Goal: Transaction & Acquisition: Purchase product/service

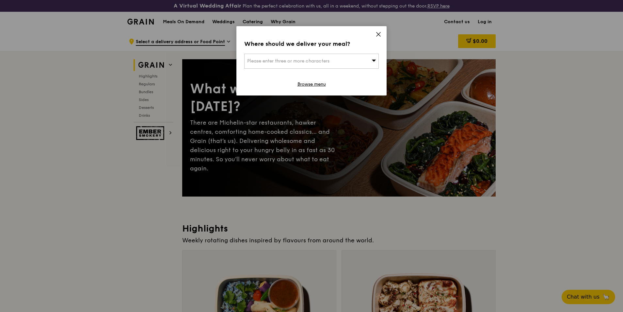
click at [378, 37] on icon at bounding box center [379, 34] width 6 height 6
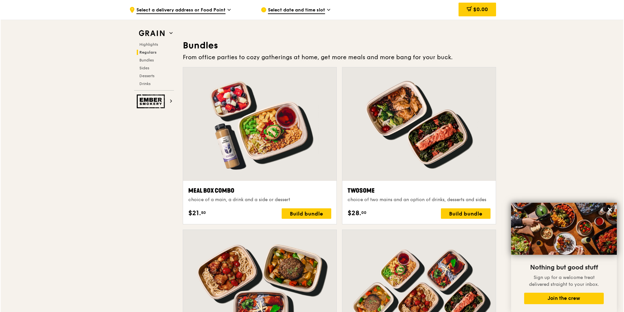
scroll to position [947, 0]
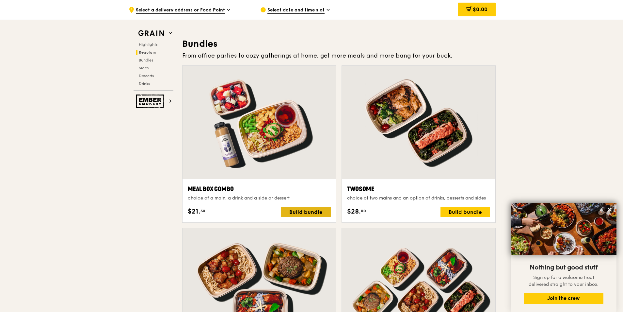
click at [303, 211] on div "Build bundle" at bounding box center [306, 211] width 50 height 10
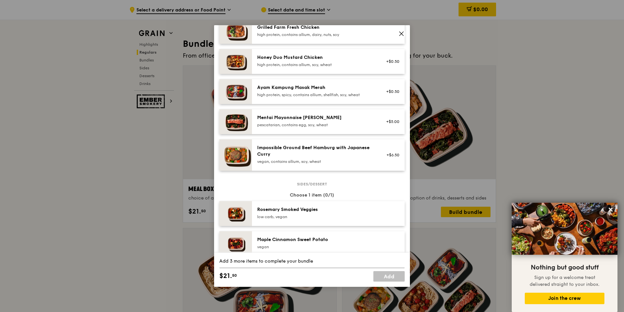
scroll to position [196, 0]
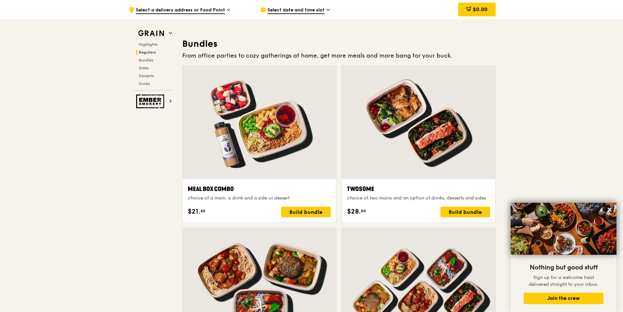
click at [297, 215] on div "Build bundle" at bounding box center [306, 211] width 50 height 10
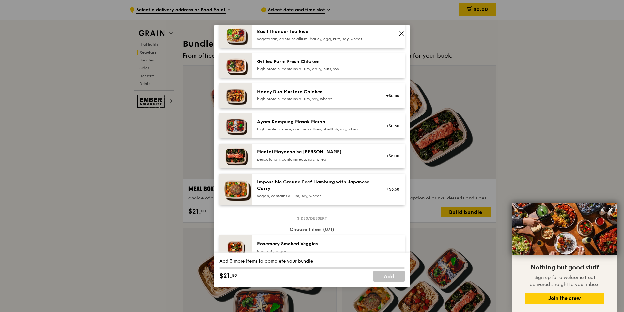
scroll to position [163, 0]
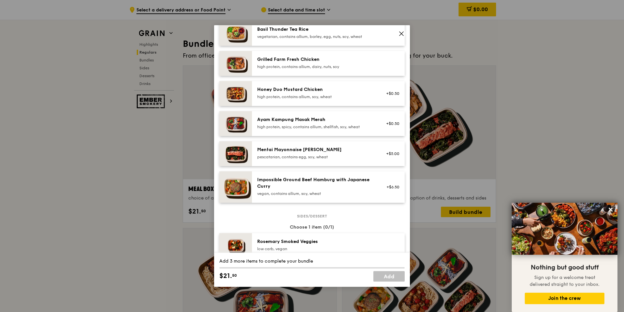
click at [281, 150] on div "Mentai Mayonnaise [PERSON_NAME]" at bounding box center [315, 149] width 117 height 7
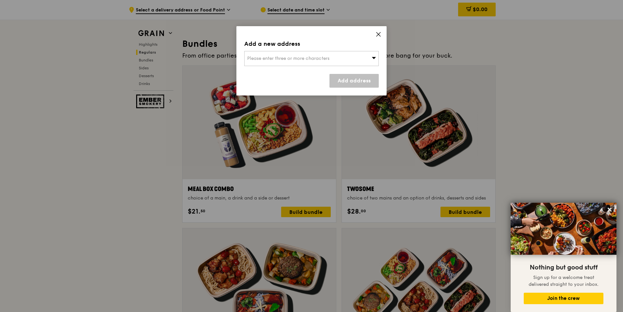
click at [378, 34] on icon at bounding box center [379, 34] width 6 height 6
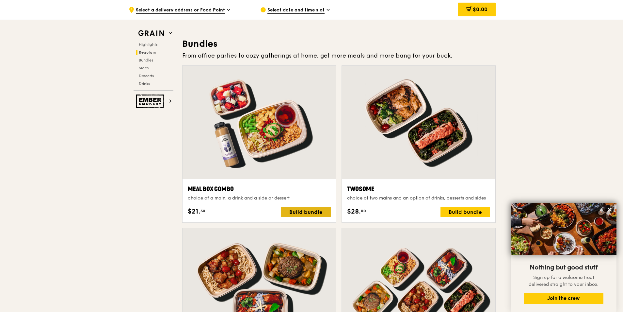
click at [297, 212] on div "Build bundle" at bounding box center [306, 211] width 50 height 10
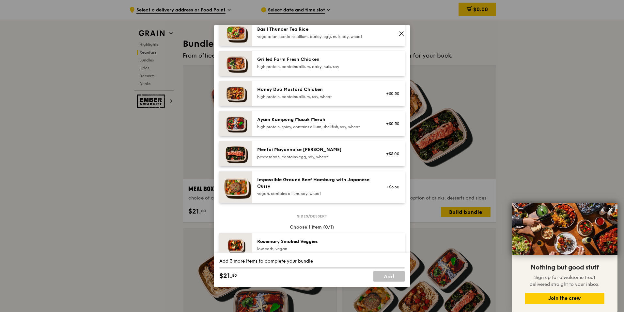
click at [297, 156] on div "pescatarian, contains egg, soy, wheat" at bounding box center [315, 156] width 117 height 5
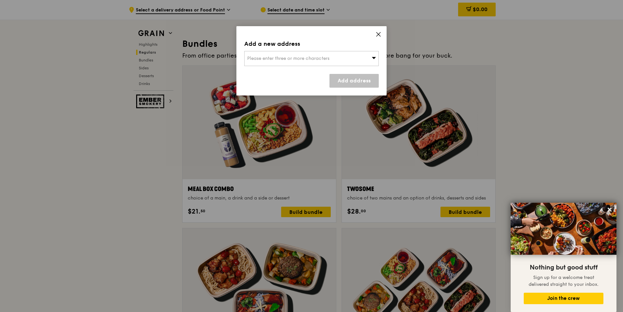
click at [306, 62] on div "Please enter three or more characters" at bounding box center [311, 58] width 135 height 15
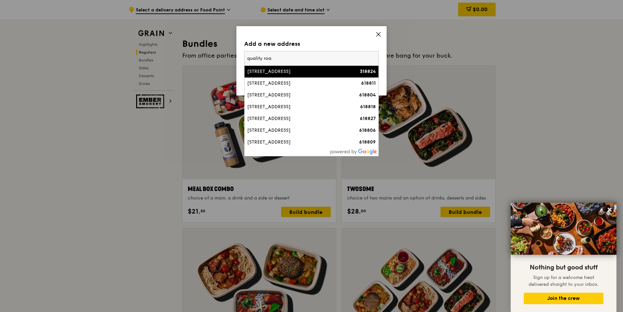
type input "quality road"
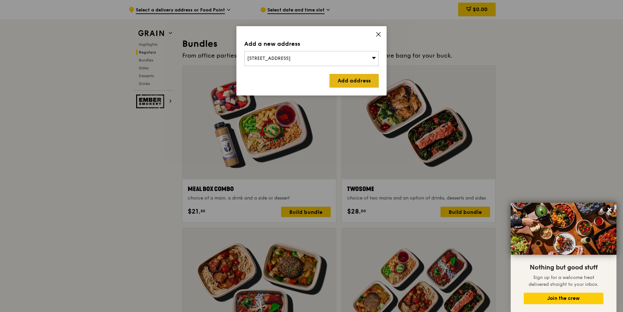
click at [369, 78] on link "Add address" at bounding box center [353, 81] width 49 height 14
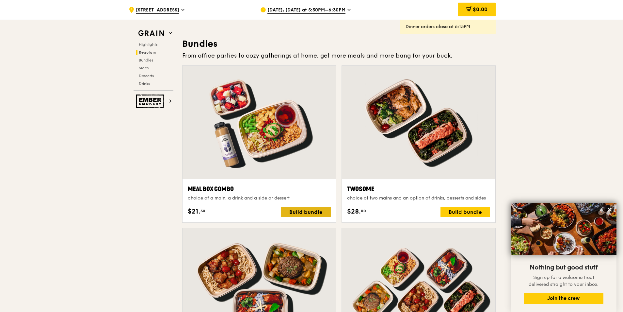
click at [308, 211] on div "Build bundle" at bounding box center [306, 211] width 50 height 10
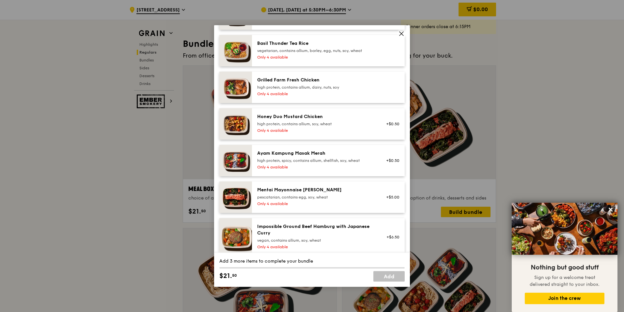
scroll to position [196, 0]
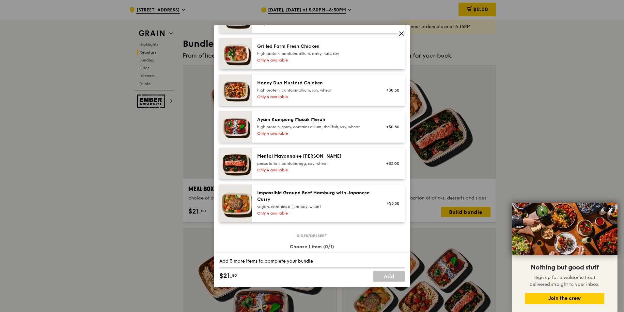
click at [294, 164] on div "pescatarian, contains egg, soy, wheat" at bounding box center [315, 163] width 117 height 5
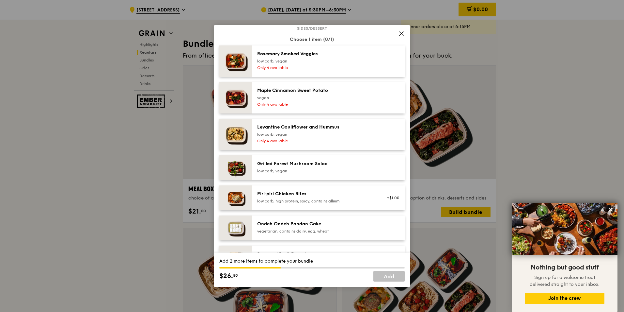
scroll to position [392, 0]
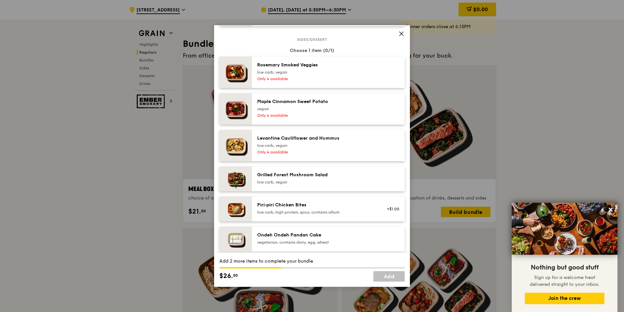
click at [244, 182] on img at bounding box center [235, 178] width 33 height 25
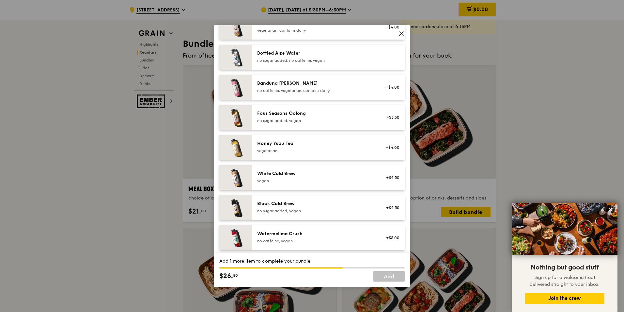
scroll to position [819, 0]
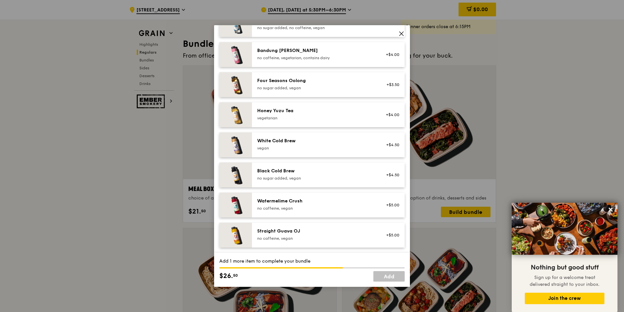
click at [235, 210] on img at bounding box center [235, 204] width 33 height 25
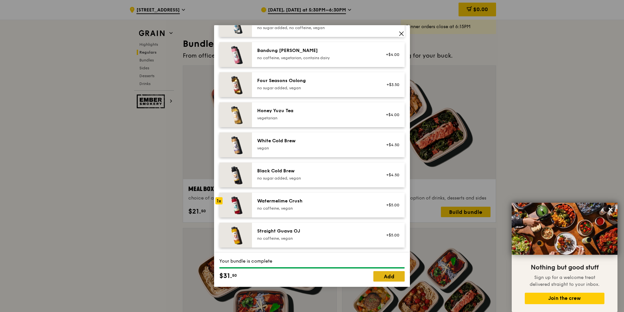
click at [395, 281] on div "Your bundle is complete $31. 50 Add" at bounding box center [312, 269] width 196 height 34
click at [392, 275] on link "Add" at bounding box center [389, 276] width 31 height 10
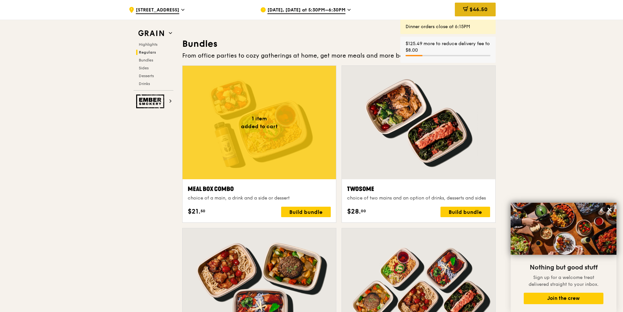
click at [470, 10] on span "$46.50" at bounding box center [479, 9] width 18 height 6
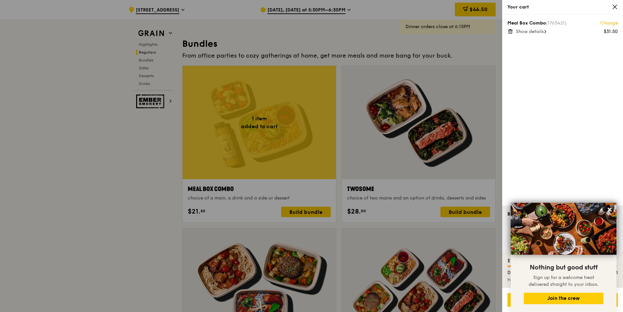
click at [537, 33] on span "Show details" at bounding box center [530, 32] width 28 height 6
drag, startPoint x: 518, startPoint y: 39, endPoint x: 563, endPoint y: 55, distance: 48.2
click at [563, 55] on div "Mentai Mayonnaise Aburi Salmon Grilled Forest Mushroom Salad Watermelime Crush" at bounding box center [567, 47] width 102 height 22
copy div "Mentai Mayonnaise Aburi Salmon Grilled Forest Mushroom Salad Watermelime Crush"
click at [539, 31] on span "Hide details" at bounding box center [529, 32] width 26 height 6
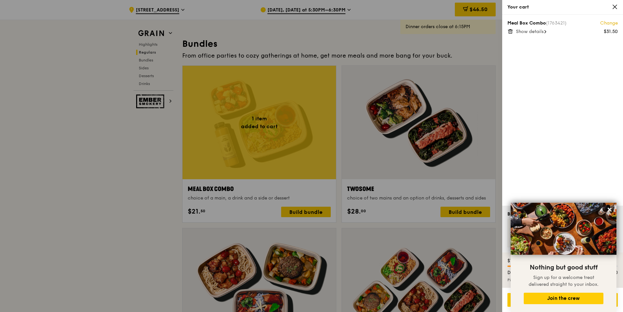
click at [539, 31] on span "Show details" at bounding box center [530, 32] width 28 height 6
click at [604, 26] on link "Change" at bounding box center [609, 23] width 18 height 7
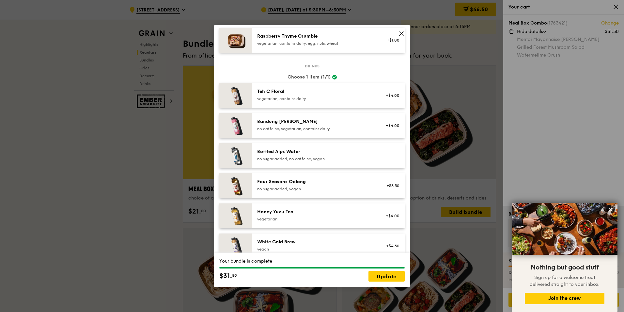
scroll to position [620, 0]
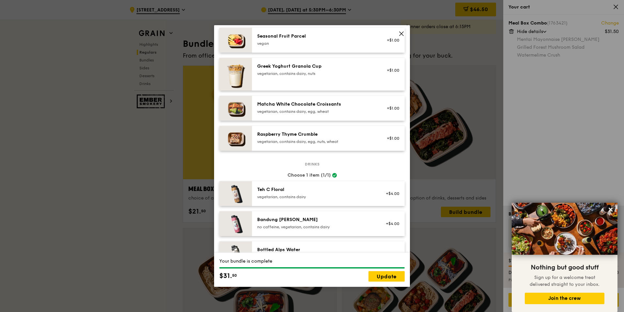
click at [293, 110] on div "vegetarian, contains dairy, egg, wheat" at bounding box center [315, 111] width 117 height 5
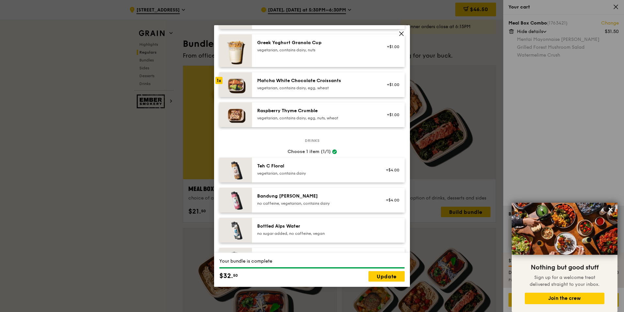
scroll to position [718, 0]
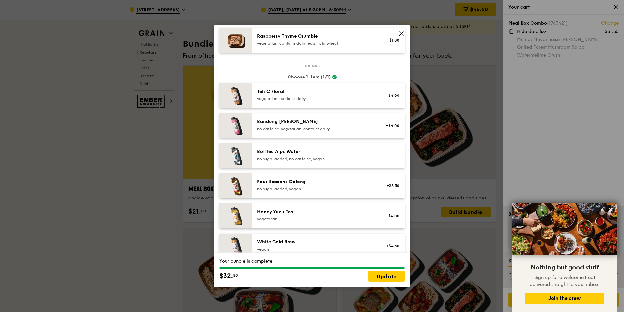
click at [280, 123] on div "Bandung [PERSON_NAME]" at bounding box center [315, 121] width 117 height 7
click at [384, 274] on link "Update" at bounding box center [387, 276] width 36 height 10
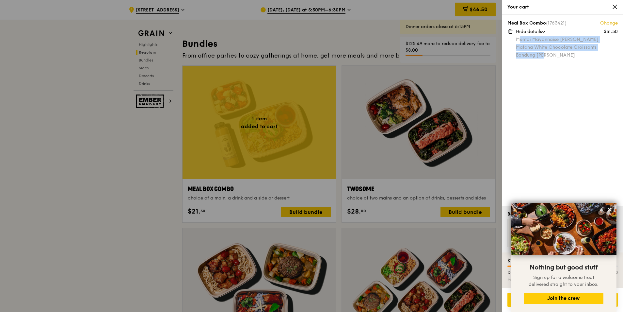
drag, startPoint x: 518, startPoint y: 39, endPoint x: 547, endPoint y: 53, distance: 32.4
click at [549, 54] on div "Mentai Mayonnaise Aburi Salmon Matcha White Chocolate Croissants Bandung Gao" at bounding box center [567, 47] width 102 height 22
drag, startPoint x: 547, startPoint y: 53, endPoint x: 551, endPoint y: 53, distance: 3.3
click at [551, 53] on div "Mentai Mayonnaise Aburi Salmon Matcha White Chocolate Croissants Bandung Gao" at bounding box center [567, 47] width 102 height 22
copy div "Mentai Mayonnaise Aburi Salmon Matcha White Chocolate Croissants Bandung Gao"
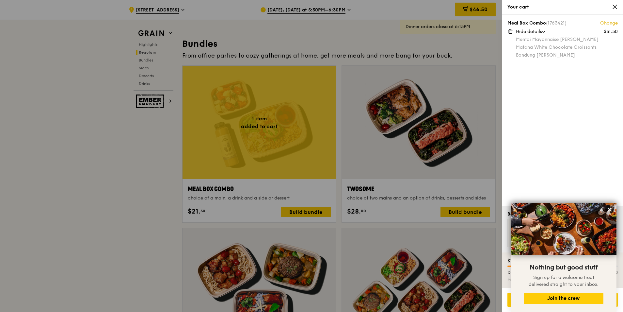
click at [603, 23] on link "Change" at bounding box center [609, 23] width 18 height 7
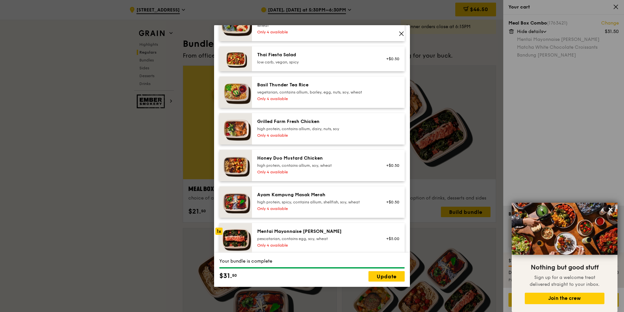
scroll to position [131, 0]
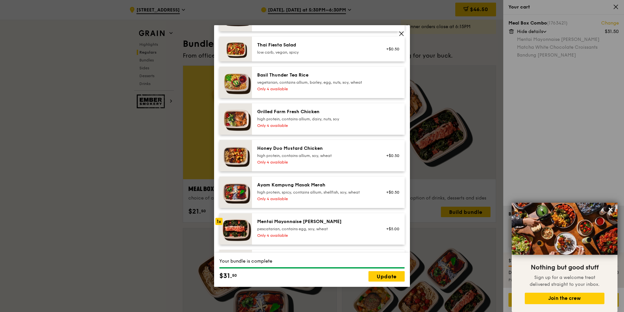
click at [290, 151] on div "Honey Duo Mustard Chicken" at bounding box center [315, 148] width 117 height 7
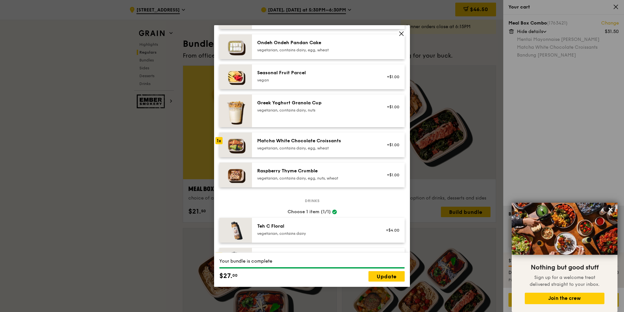
scroll to position [588, 0]
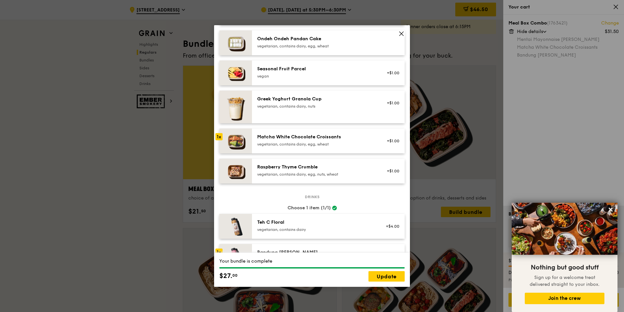
click at [299, 145] on div "vegetarian, contains dairy, egg, wheat" at bounding box center [315, 143] width 117 height 5
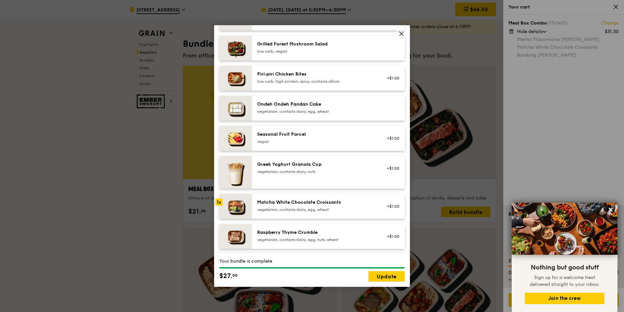
scroll to position [653, 0]
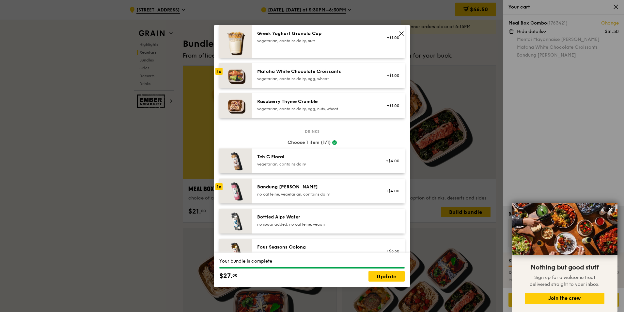
click at [298, 161] on div "Teh C Floral vegetarian, contains dairy" at bounding box center [315, 159] width 117 height 13
click at [387, 275] on link "Update" at bounding box center [387, 276] width 36 height 10
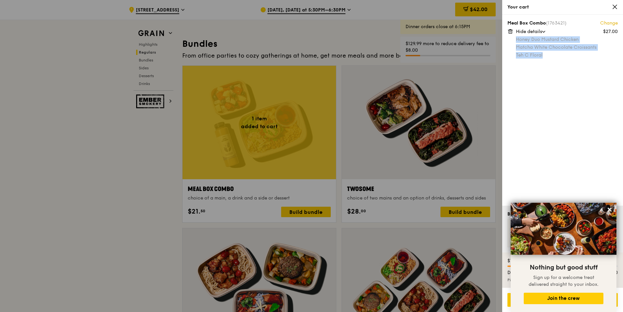
drag, startPoint x: 517, startPoint y: 38, endPoint x: 550, endPoint y: 53, distance: 35.8
click at [550, 53] on div "Honey Duo Mustard Chicken Matcha White Chocolate Croissants Teh C Floral" at bounding box center [567, 47] width 102 height 22
copy div "Honey Duo Mustard Chicken Matcha White Chocolate Croissants Teh C Floral"
click at [615, 8] on icon at bounding box center [615, 7] width 6 height 6
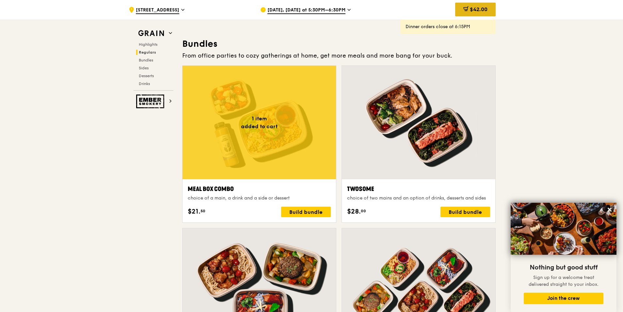
click at [490, 8] on div "$42.00" at bounding box center [475, 10] width 40 height 14
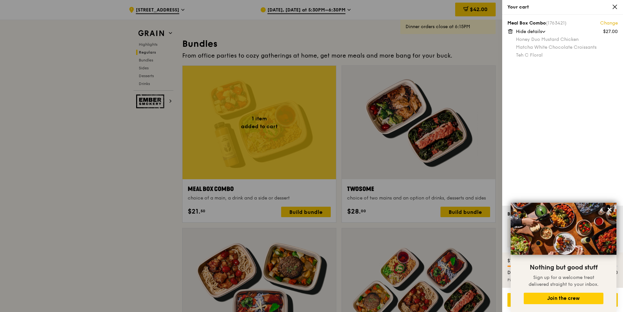
click at [417, 13] on div at bounding box center [311, 156] width 623 height 312
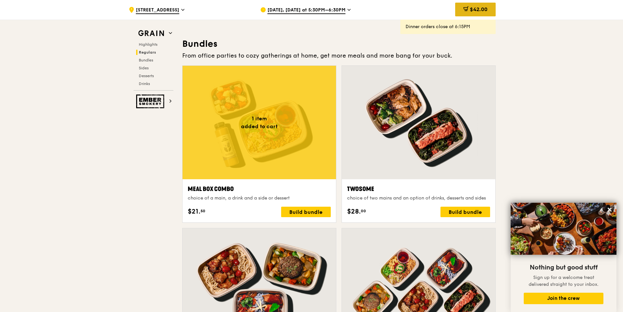
click at [466, 10] on icon at bounding box center [465, 8] width 5 height 5
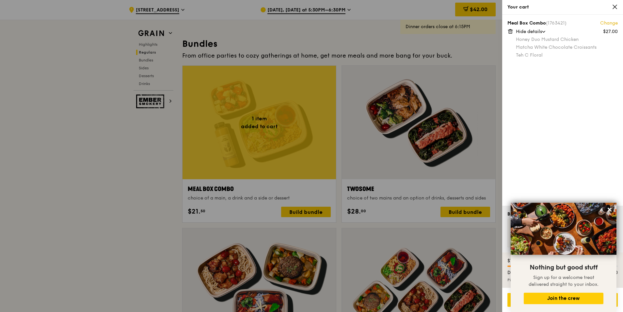
click at [606, 22] on link "Change" at bounding box center [609, 23] width 18 height 7
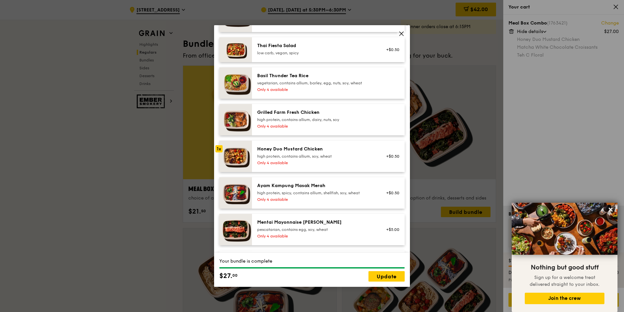
scroll to position [131, 0]
click at [298, 151] on div "Honey Duo Mustard Chicken" at bounding box center [315, 148] width 117 height 7
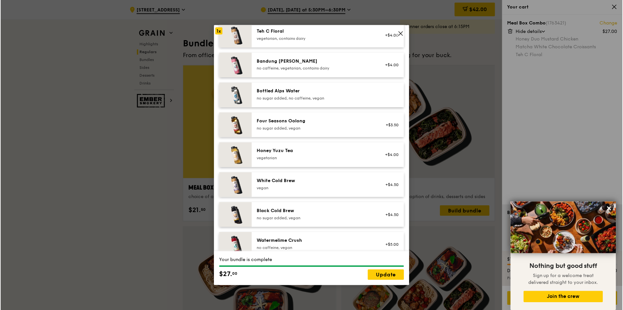
scroll to position [784, 0]
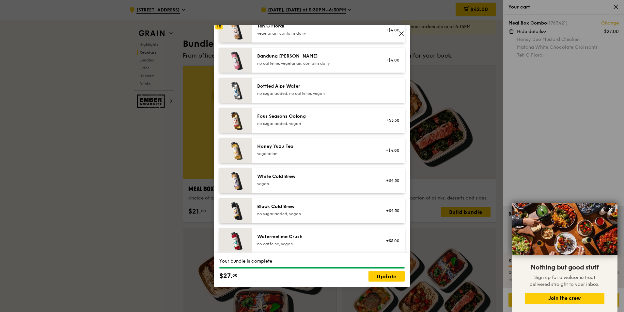
click at [297, 156] on div "vegetarian" at bounding box center [315, 153] width 117 height 5
click at [382, 277] on link "Update" at bounding box center [387, 276] width 36 height 10
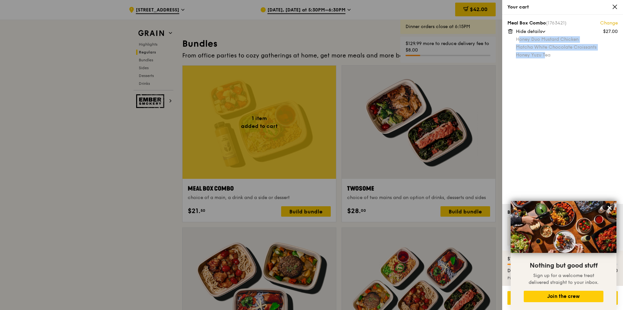
drag, startPoint x: 518, startPoint y: 41, endPoint x: 542, endPoint y: 53, distance: 27.0
click at [544, 54] on div "Honey Duo Mustard Chicken Matcha White Chocolate Croissants Honey Yuzu Tea" at bounding box center [567, 47] width 102 height 22
drag, startPoint x: 542, startPoint y: 53, endPoint x: 524, endPoint y: 43, distance: 20.9
click at [524, 43] on div "Honey Duo Mustard Chicken Matcha White Chocolate Croissants Honey Yuzu Tea" at bounding box center [567, 47] width 102 height 22
drag, startPoint x: 516, startPoint y: 39, endPoint x: 554, endPoint y: 54, distance: 41.3
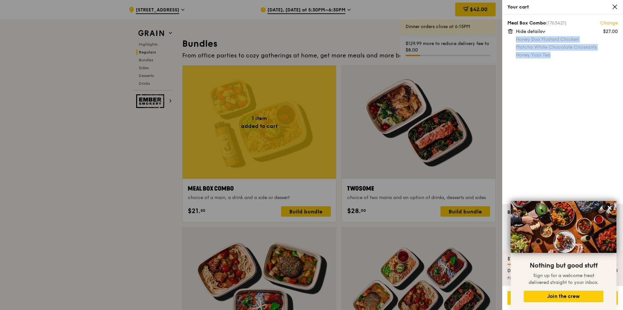
click at [554, 54] on div "Honey Duo Mustard Chicken Matcha White Chocolate Croissants Honey Yuzu Tea" at bounding box center [567, 47] width 102 height 22
copy div "Honey Duo Mustard Chicken Matcha White Chocolate Croissants Honey Yuzu Tea"
